Goal: Task Accomplishment & Management: Manage account settings

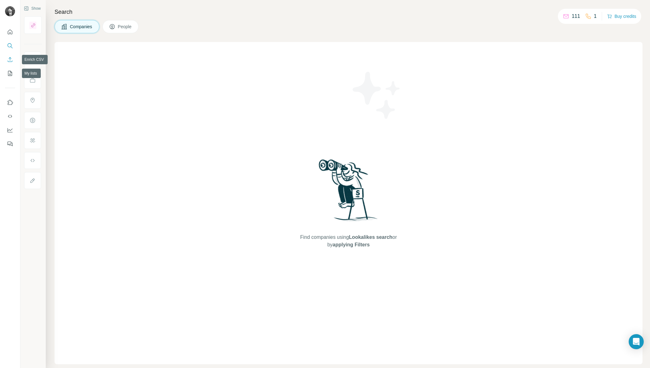
click at [11, 61] on icon "Enrich CSV" at bounding box center [10, 59] width 6 height 6
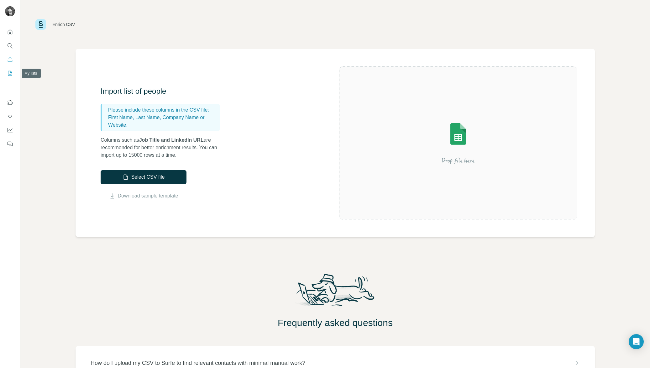
click at [11, 74] on icon "My lists" at bounding box center [10, 73] width 3 height 4
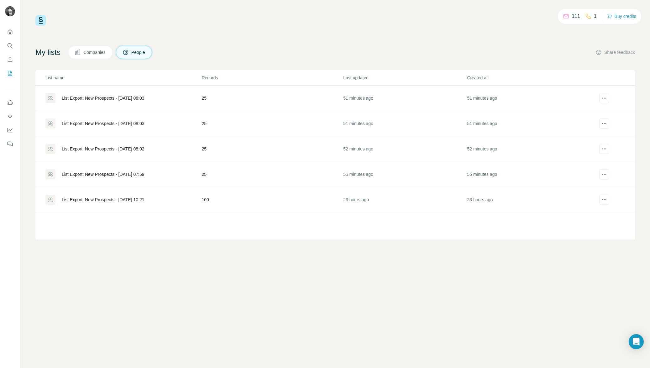
click at [76, 55] on button "Companies" at bounding box center [90, 52] width 45 height 13
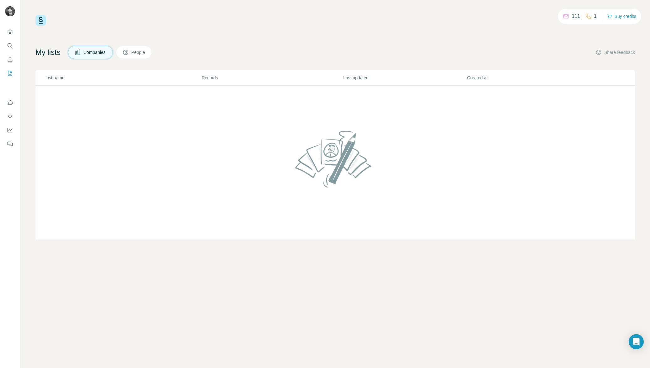
click at [146, 53] on span "People" at bounding box center [138, 52] width 14 height 6
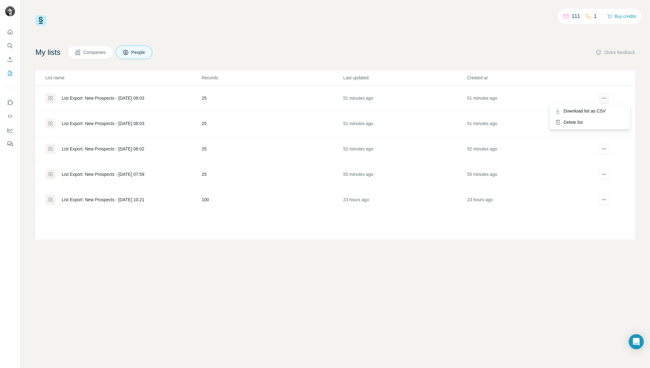
click at [601, 96] on icon "actions" at bounding box center [604, 98] width 6 height 6
click at [137, 200] on div "List Export: New Prospects - [DATE] 10:21" at bounding box center [103, 199] width 83 height 6
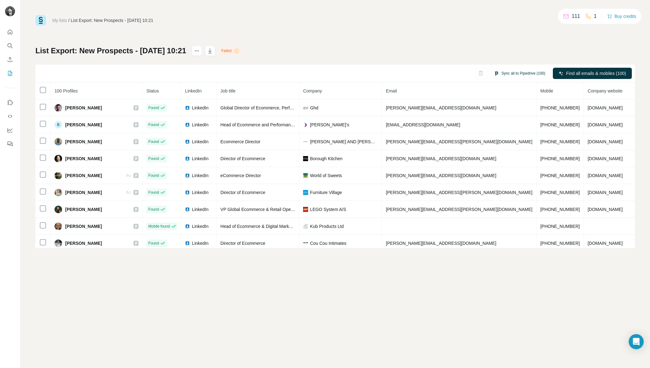
click at [516, 75] on button "Sync all to Pipedrive (100)" at bounding box center [519, 73] width 60 height 9
click at [489, 118] on icon "button" at bounding box center [490, 120] width 6 height 6
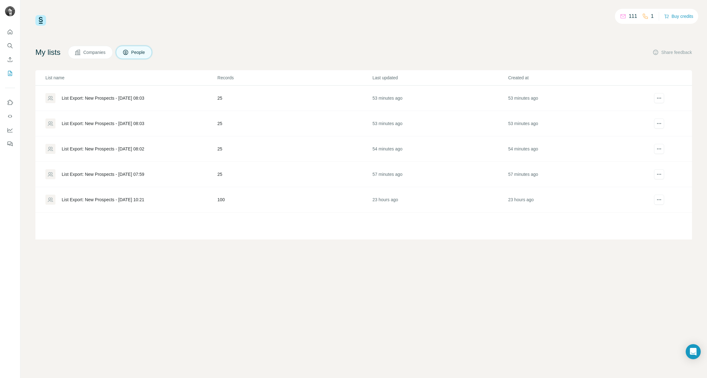
click at [144, 174] on div "List Export: New Prospects - [DATE] 07:59" at bounding box center [103, 174] width 83 height 6
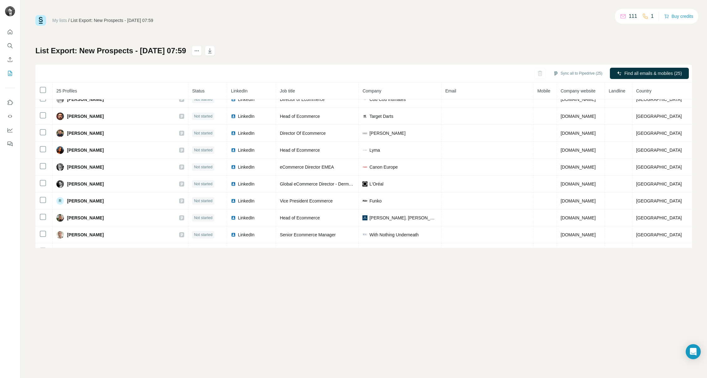
scroll to position [274, 0]
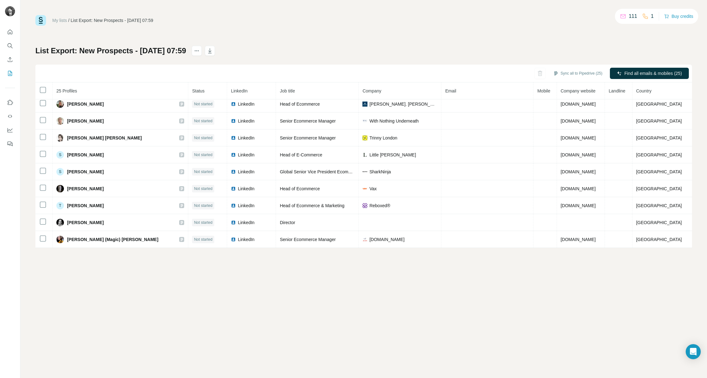
click at [64, 20] on link "My lists" at bounding box center [59, 20] width 15 height 5
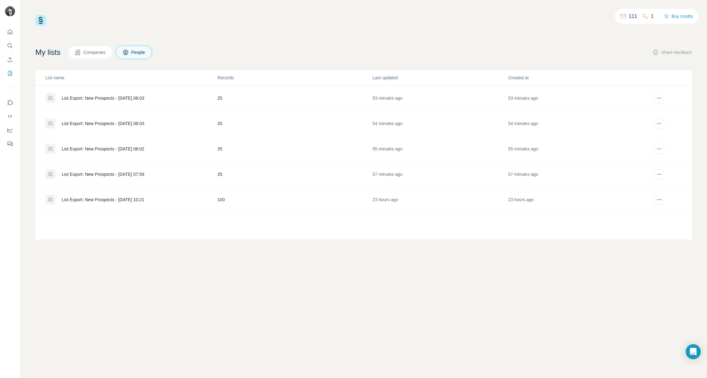
click at [144, 199] on div "List Export: New Prospects - [DATE] 10:21" at bounding box center [103, 199] width 83 height 6
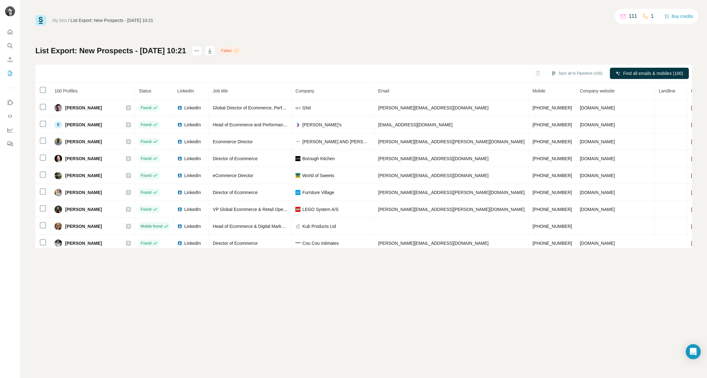
click at [241, 50] on div "Failed" at bounding box center [230, 51] width 22 height 8
click at [239, 50] on icon at bounding box center [236, 50] width 5 height 5
click at [200, 52] on icon "actions" at bounding box center [197, 51] width 6 height 6
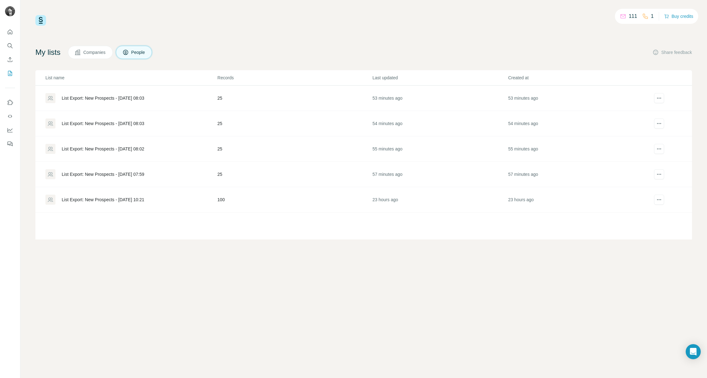
click at [141, 96] on div "List Export: New Prospects - [DATE] 08:03" at bounding box center [103, 98] width 83 height 6
click at [139, 197] on div "List Export: New Prospects - [DATE] 10:21" at bounding box center [103, 199] width 83 height 6
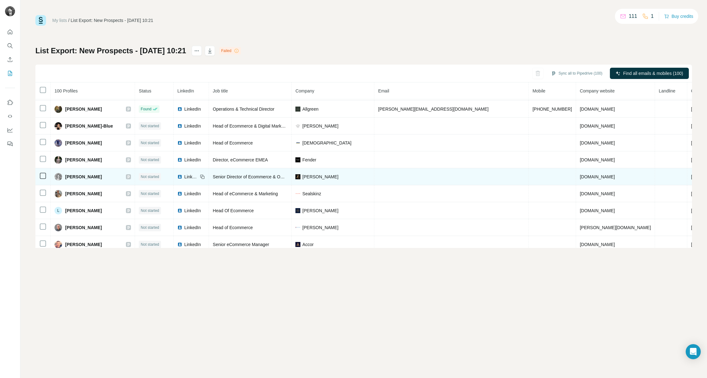
scroll to position [1543, 0]
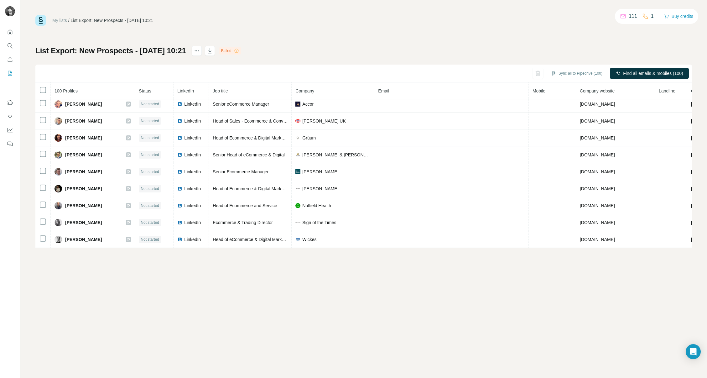
click at [241, 50] on div "Failed" at bounding box center [230, 51] width 22 height 8
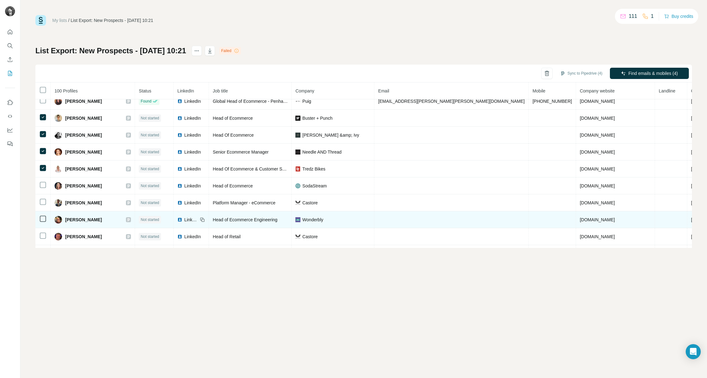
scroll to position [829, 0]
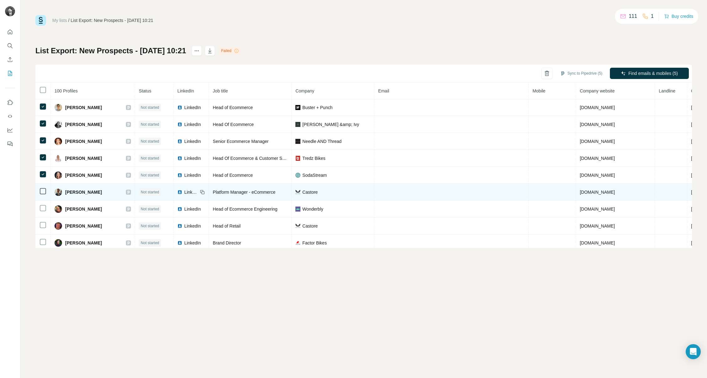
click at [43, 187] on icon at bounding box center [43, 191] width 8 height 8
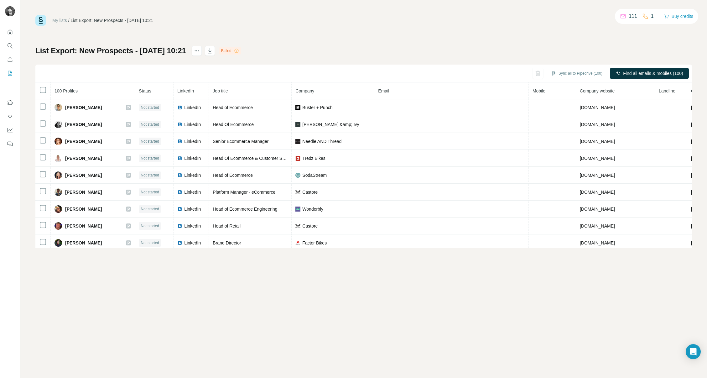
click at [68, 20] on ul "My lists / List Export: New Prospects - [DATE] 10:21" at bounding box center [102, 20] width 101 height 6
drag, startPoint x: 67, startPoint y: 20, endPoint x: 72, endPoint y: 25, distance: 7.1
click at [67, 20] on link "My lists" at bounding box center [59, 20] width 15 height 5
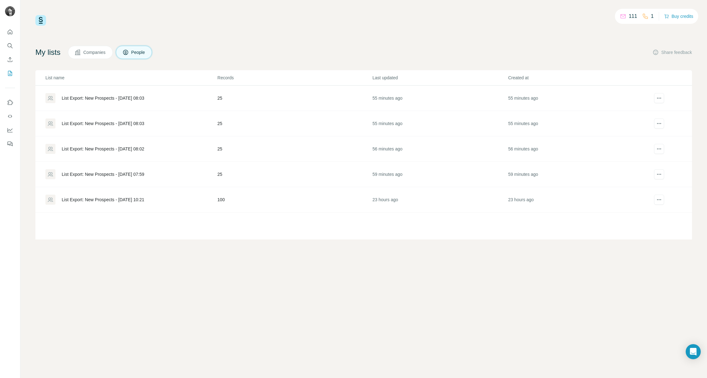
click at [140, 99] on div "List Export: New Prospects - [DATE] 08:03" at bounding box center [103, 98] width 83 height 6
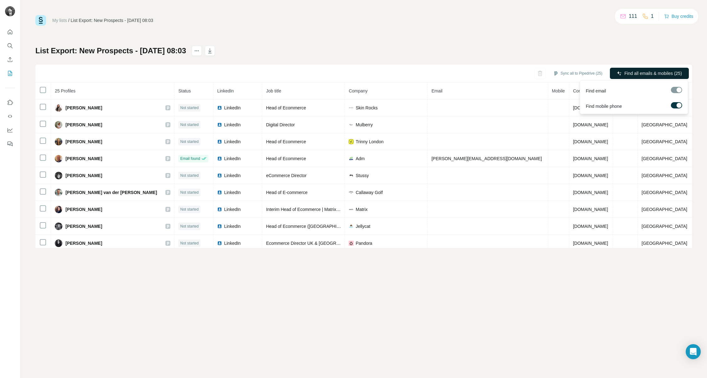
click at [620, 72] on button "Find all emails & mobiles (25)" at bounding box center [649, 73] width 79 height 11
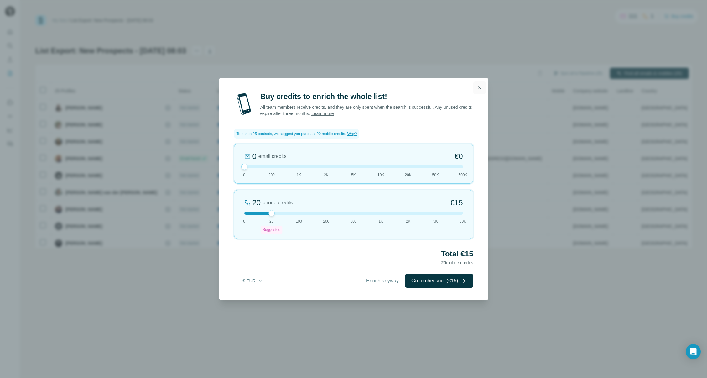
click at [481, 88] on icon "button" at bounding box center [479, 88] width 6 height 6
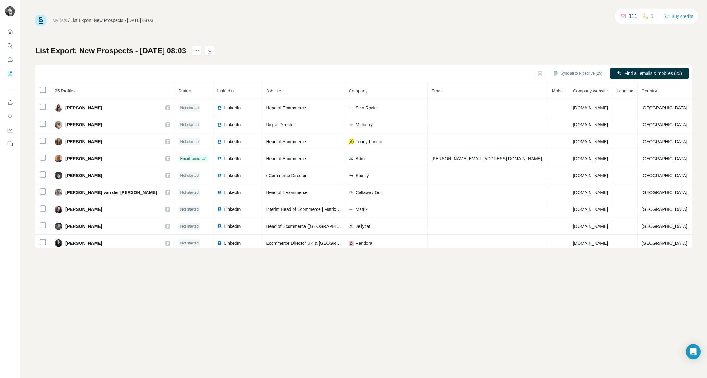
click at [490, 76] on div "Sync all to Pipedrive (25) Find all emails & mobiles (25)" at bounding box center [363, 74] width 657 height 18
click at [649, 72] on span "Find all emails & mobiles (25)" at bounding box center [653, 73] width 58 height 6
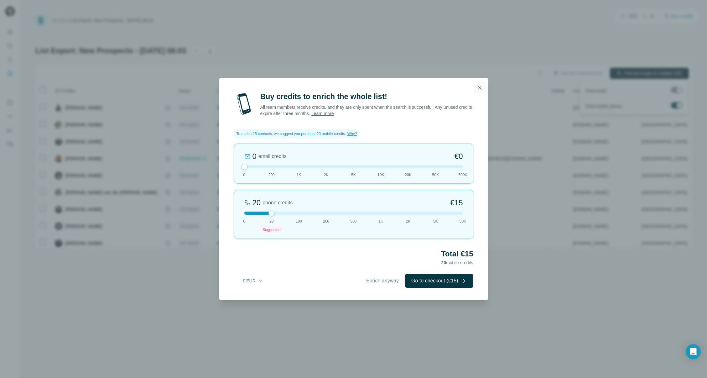
click at [479, 87] on icon "button" at bounding box center [479, 87] width 3 height 3
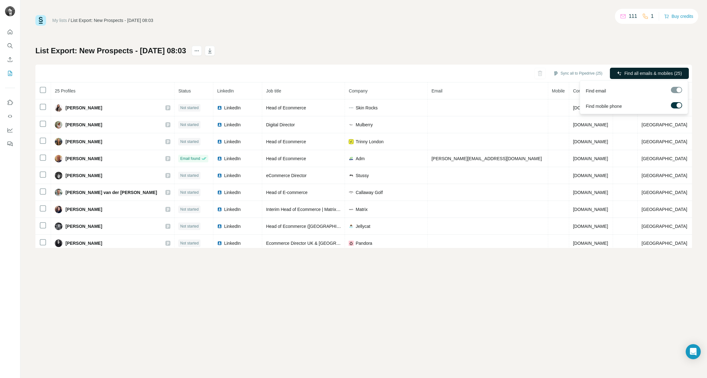
click at [649, 106] on div at bounding box center [679, 105] width 5 height 5
click at [649, 106] on label at bounding box center [676, 105] width 11 height 6
click at [649, 106] on div at bounding box center [679, 105] width 5 height 5
click at [649, 72] on span "Find all emails (25)" at bounding box center [663, 73] width 37 height 6
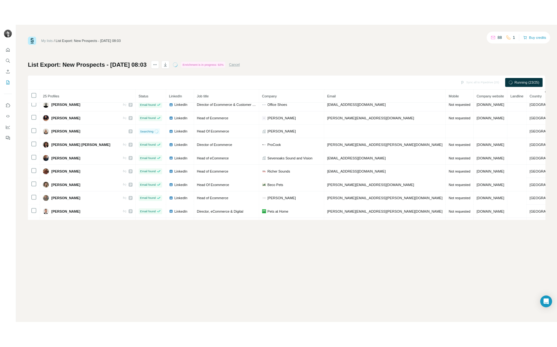
scroll to position [274, 0]
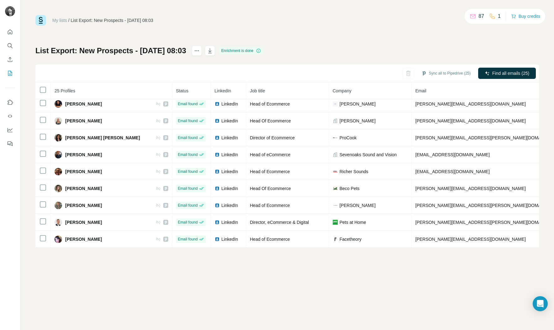
click at [59, 21] on link "My lists" at bounding box center [59, 20] width 15 height 5
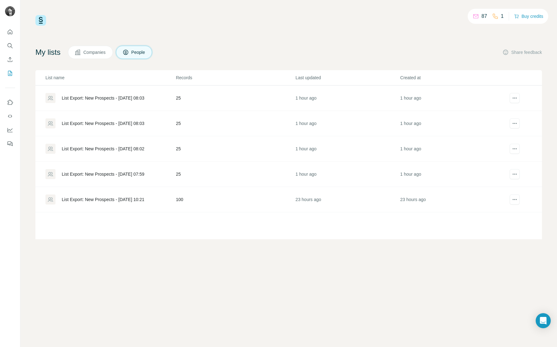
click at [94, 54] on span "Companies" at bounding box center [94, 52] width 23 height 6
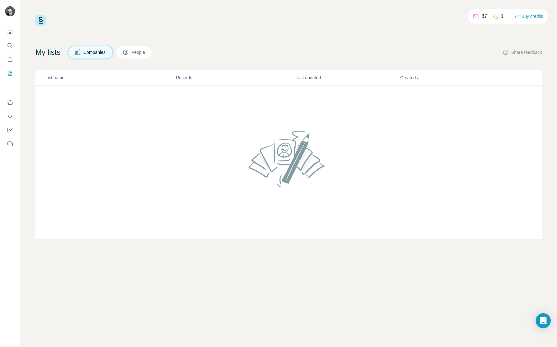
click at [139, 52] on span "People" at bounding box center [138, 52] width 14 height 6
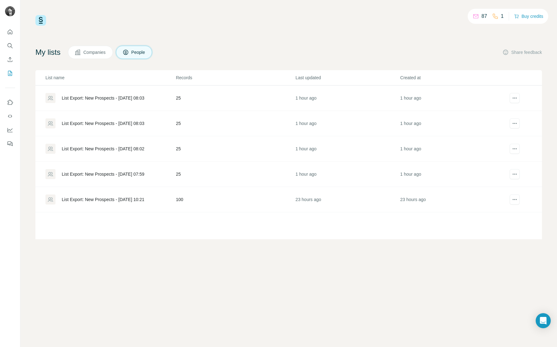
click at [122, 200] on div "List Export: New Prospects - [DATE] 10:21" at bounding box center [103, 199] width 83 height 6
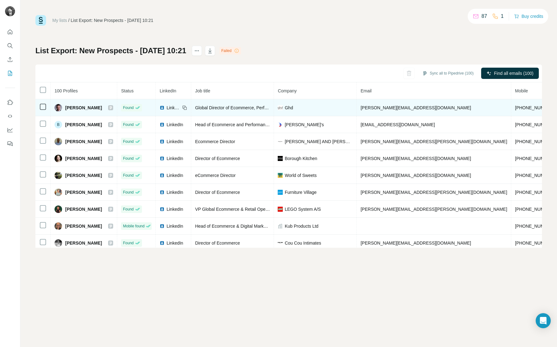
click at [289, 109] on span "Ghd" at bounding box center [288, 108] width 8 height 6
click at [386, 109] on span "[PERSON_NAME][EMAIL_ADDRESS][DOMAIN_NAME]" at bounding box center [415, 107] width 110 height 5
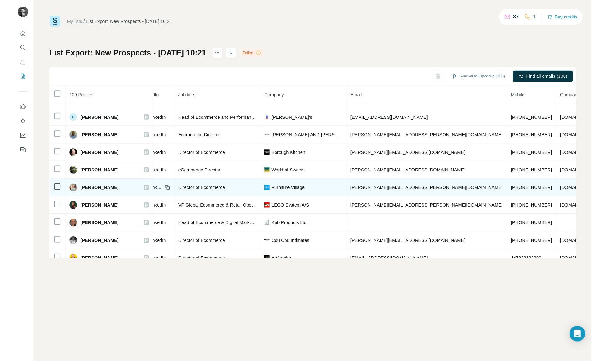
scroll to position [12, 0]
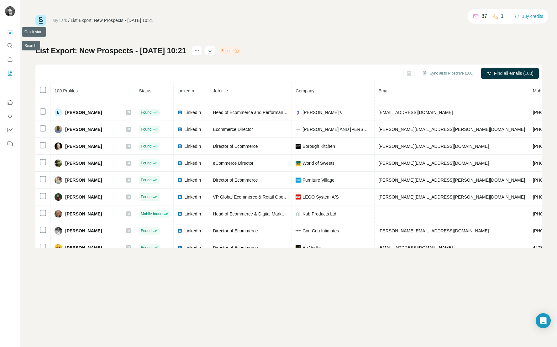
click at [11, 35] on button "Quick start" at bounding box center [10, 31] width 10 height 11
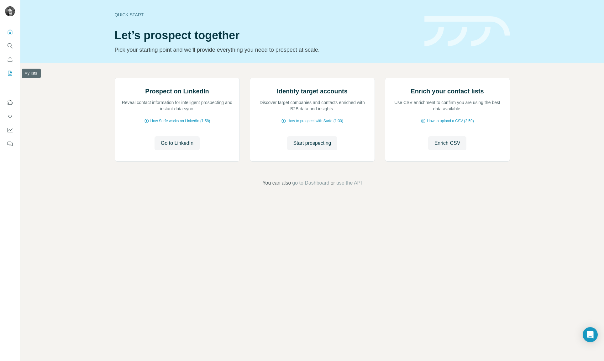
click at [10, 73] on icon "My lists" at bounding box center [10, 73] width 6 height 6
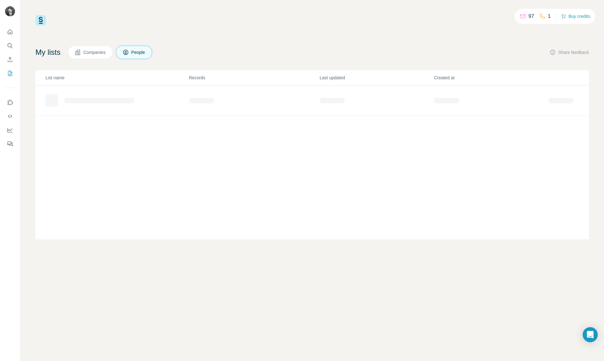
click at [81, 54] on icon at bounding box center [78, 52] width 6 height 6
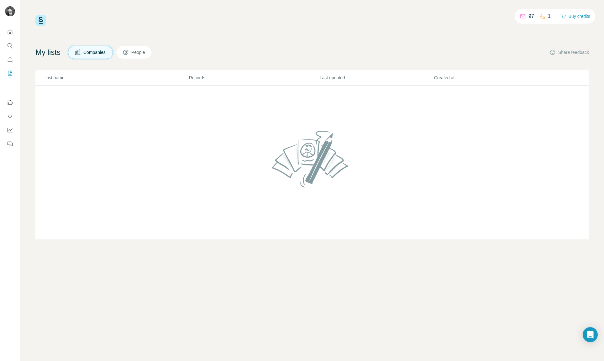
click at [152, 53] on button "People" at bounding box center [134, 52] width 36 height 13
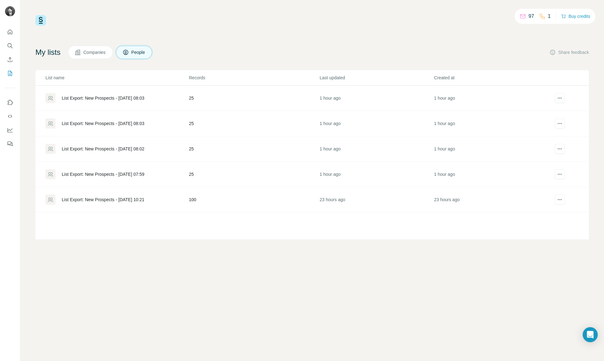
click at [92, 54] on span "Companies" at bounding box center [94, 52] width 23 height 6
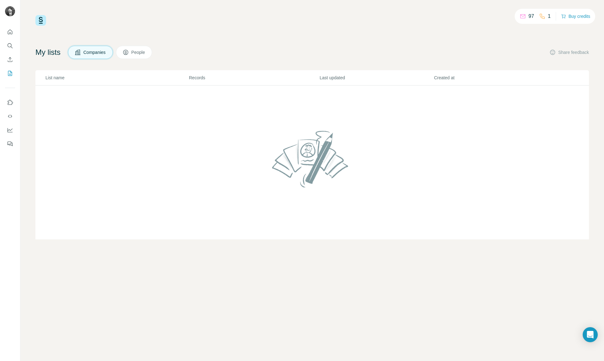
click at [152, 53] on button "People" at bounding box center [134, 52] width 36 height 13
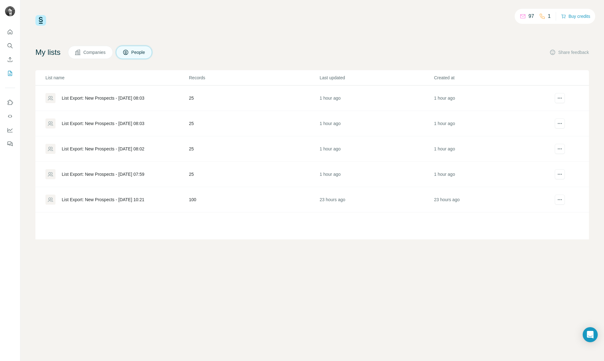
click at [96, 53] on span "Companies" at bounding box center [94, 52] width 23 height 6
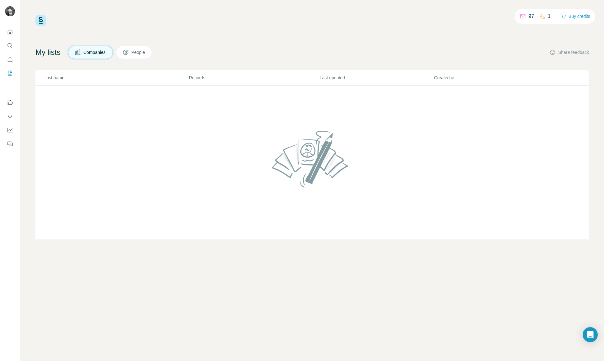
drag, startPoint x: 39, startPoint y: 19, endPoint x: 43, endPoint y: 22, distance: 5.1
click at [39, 19] on img at bounding box center [40, 20] width 11 height 11
click at [12, 48] on icon "Search" at bounding box center [12, 47] width 2 height 2
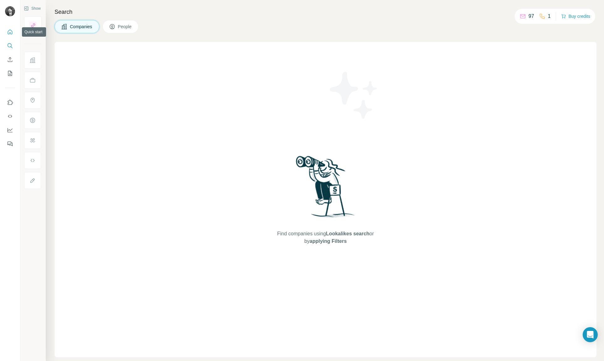
click at [14, 32] on button "Quick start" at bounding box center [10, 31] width 10 height 11
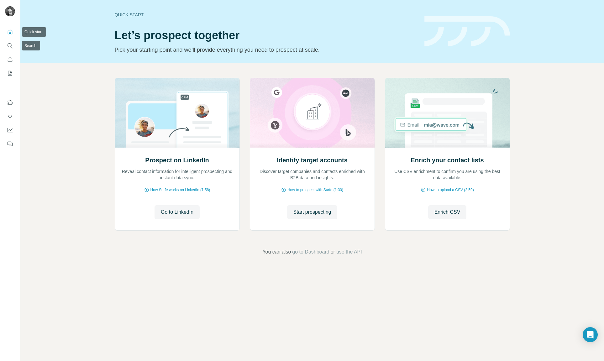
click at [10, 32] on icon "Quick start" at bounding box center [10, 32] width 6 height 6
click at [17, 49] on div at bounding box center [10, 86] width 20 height 127
drag, startPoint x: 4, startPoint y: 43, endPoint x: 8, endPoint y: 44, distance: 4.4
click at [4, 43] on div at bounding box center [10, 86] width 20 height 127
click at [11, 45] on icon "Search" at bounding box center [10, 45] width 4 height 4
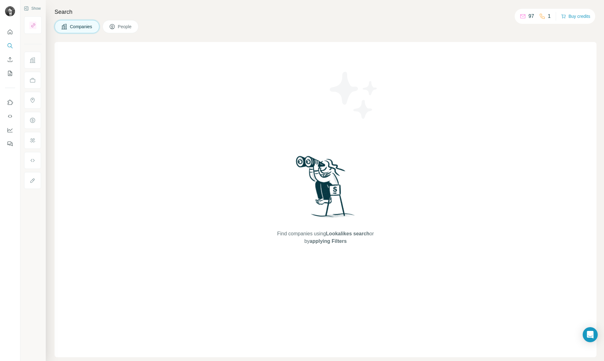
click at [124, 28] on span "People" at bounding box center [125, 26] width 14 height 6
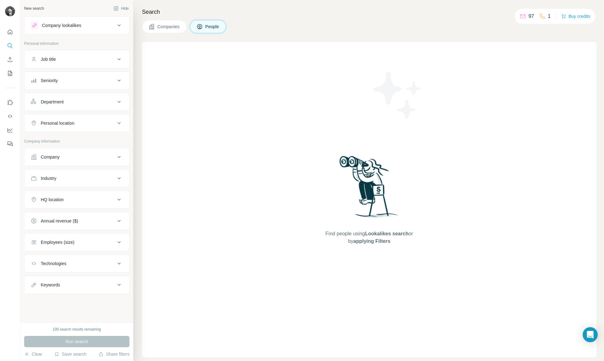
click at [104, 26] on div "Company lookalikes" at bounding box center [73, 26] width 85 height 8
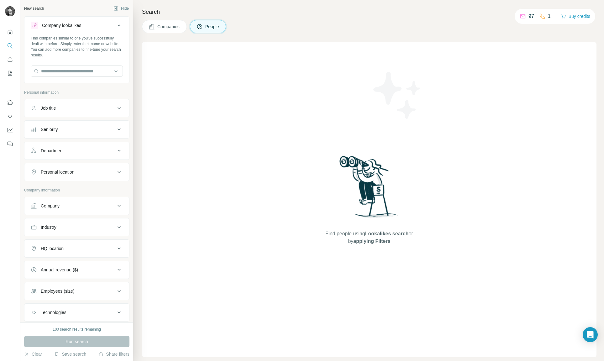
click at [104, 26] on div "Company lookalikes" at bounding box center [73, 26] width 85 height 8
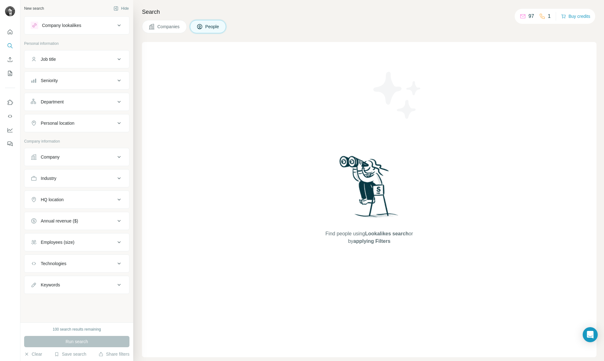
click at [148, 24] on button "Companies" at bounding box center [164, 26] width 45 height 13
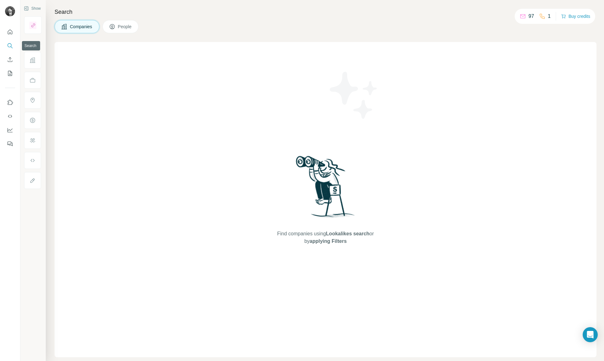
click at [12, 43] on icon "Search" at bounding box center [10, 46] width 6 height 6
click at [13, 59] on button "Enrich CSV" at bounding box center [10, 59] width 10 height 11
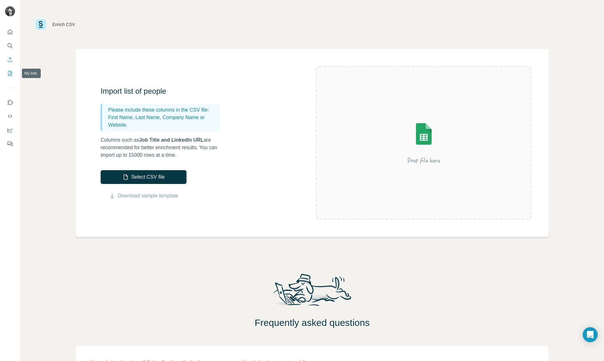
click at [11, 73] on icon "My lists" at bounding box center [10, 73] width 6 height 6
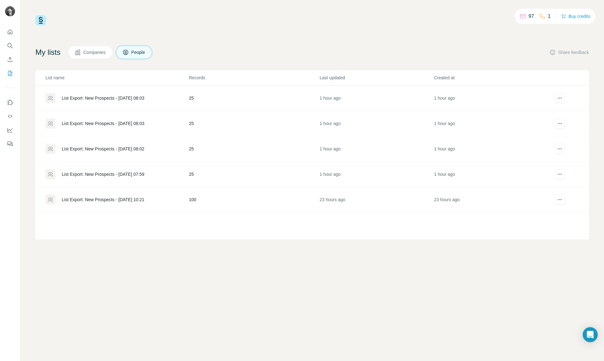
click at [86, 56] on button "Companies" at bounding box center [90, 52] width 45 height 13
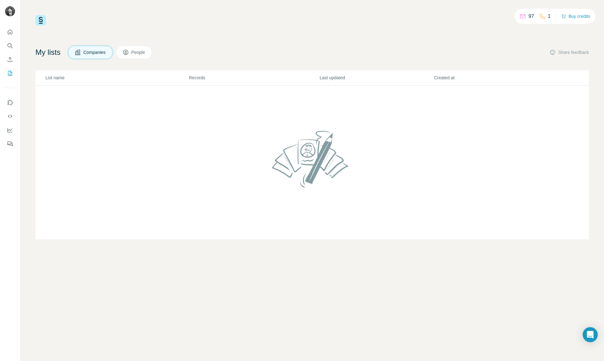
click at [127, 52] on icon at bounding box center [125, 52] width 3 height 3
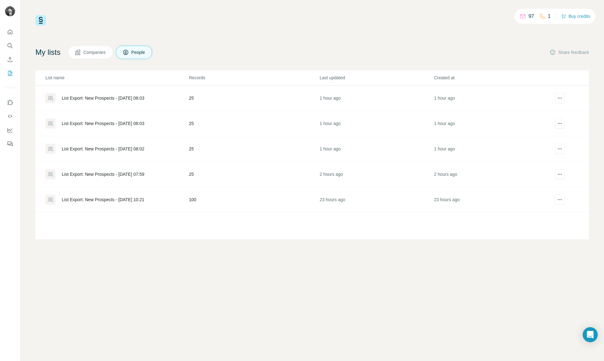
click at [104, 51] on span "Companies" at bounding box center [94, 52] width 23 height 6
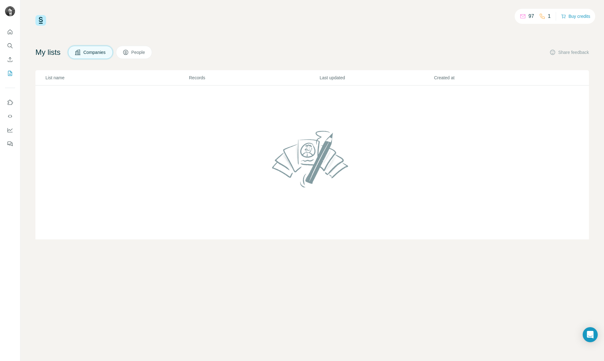
click at [138, 52] on span "People" at bounding box center [138, 52] width 14 height 6
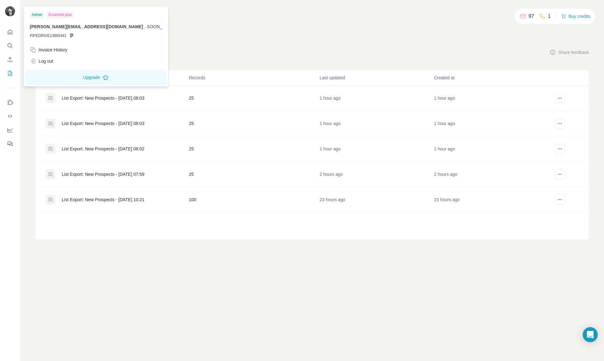
click at [12, 13] on img at bounding box center [10, 11] width 10 height 10
click at [11, 129] on icon "Dashboard" at bounding box center [10, 129] width 5 height 3
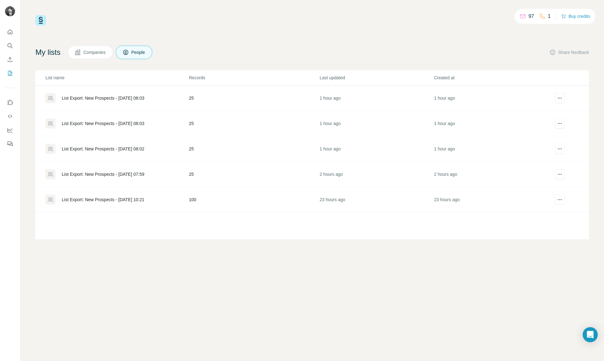
click at [267, 45] on div "97 1 Buy credits My lists Companies People Share feedback List name Records Las…" at bounding box center [311, 127] width 553 height 224
